Goal: Information Seeking & Learning: Learn about a topic

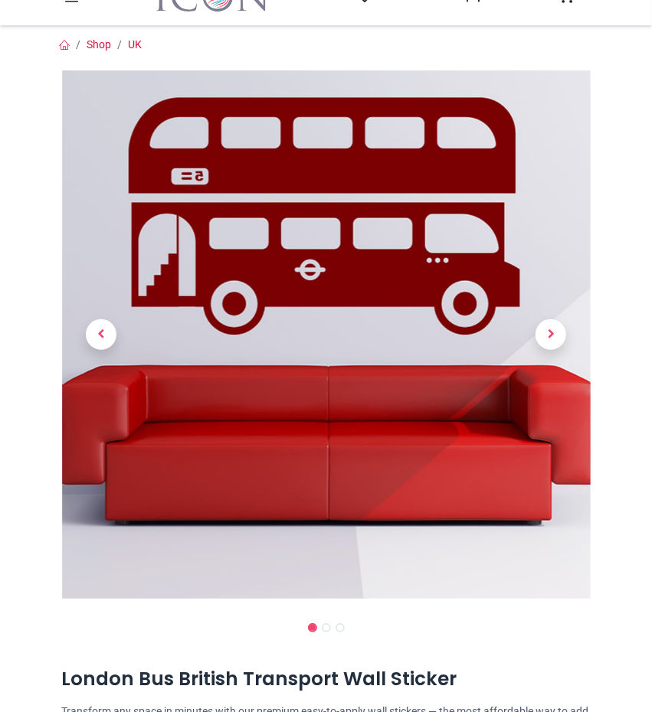
scroll to position [77, 0]
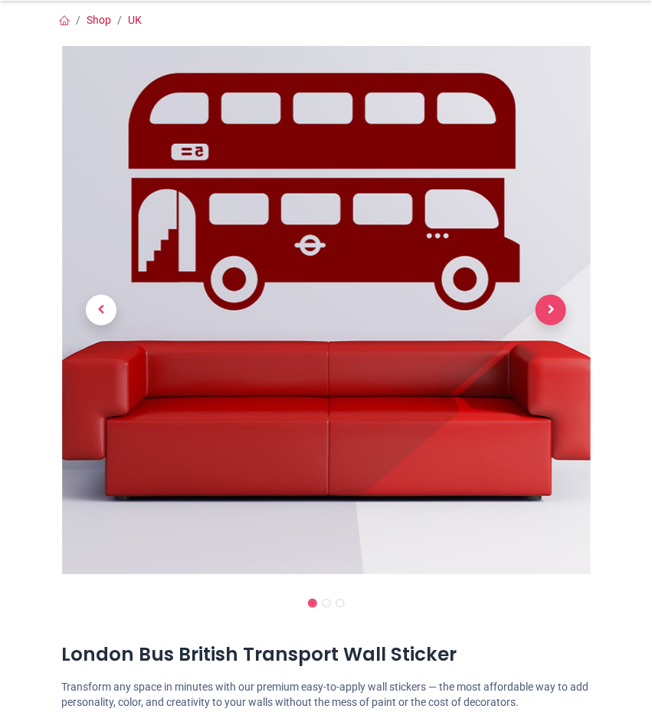
click at [550, 300] on span "Next" at bounding box center [550, 310] width 31 height 31
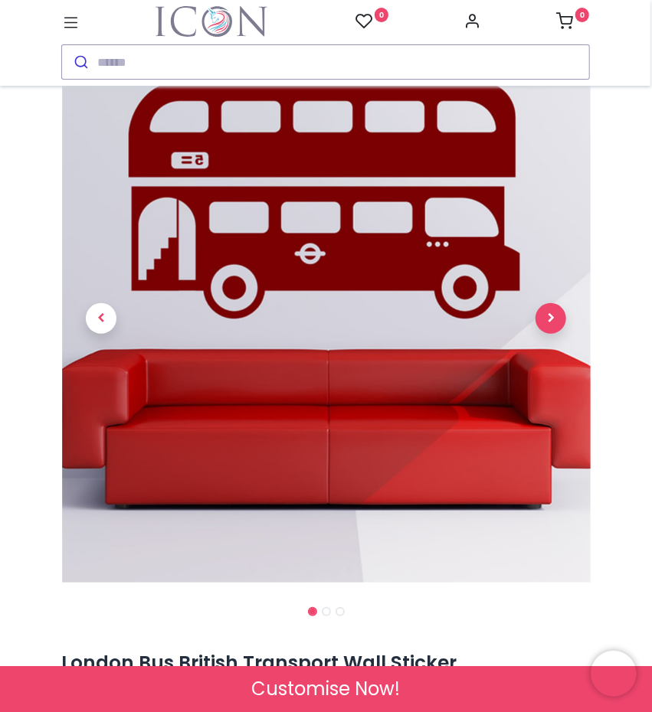
click at [547, 319] on span "Next" at bounding box center [550, 318] width 31 height 31
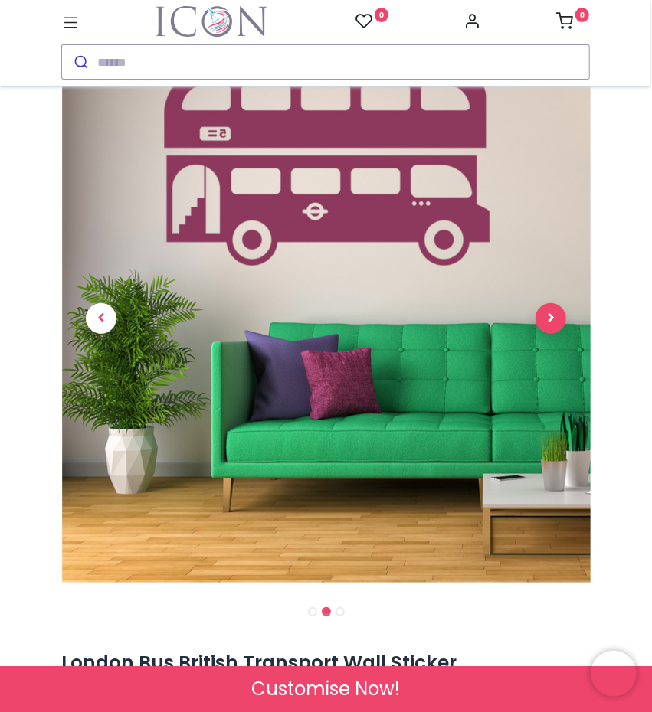
click at [547, 319] on span "Next" at bounding box center [550, 318] width 31 height 31
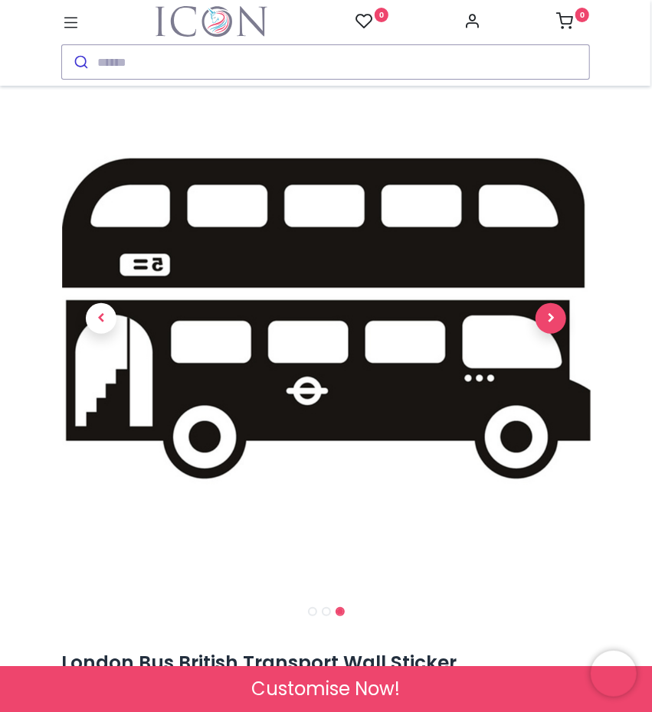
click at [547, 319] on span "Next" at bounding box center [550, 318] width 31 height 31
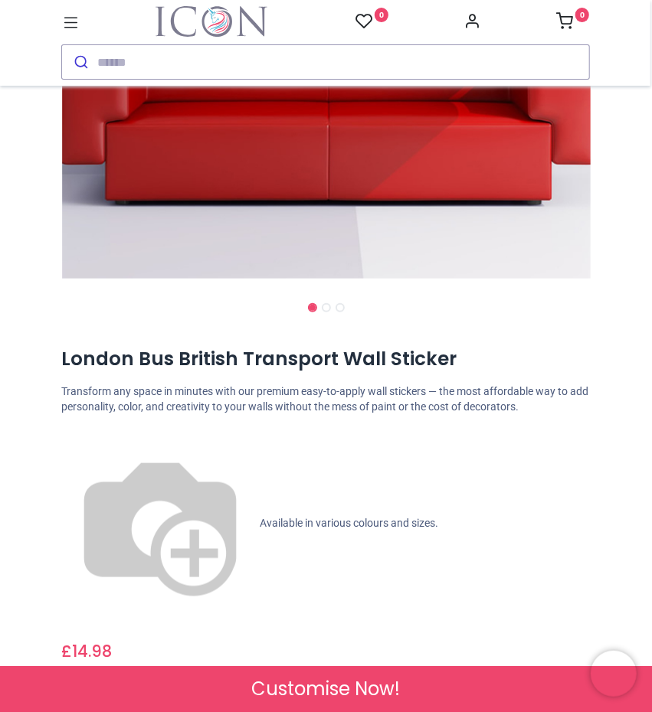
scroll to position [383, 0]
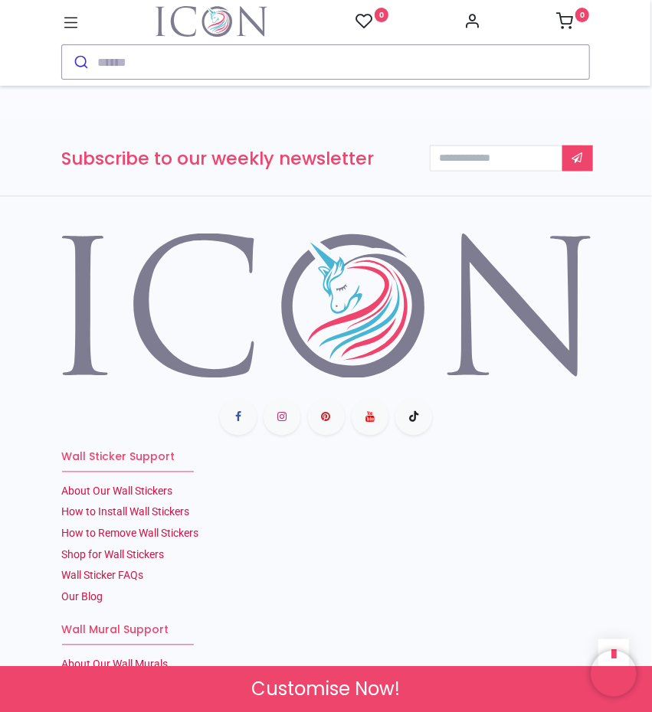
scroll to position [2889, 0]
